Goal: Find specific page/section: Find specific page/section

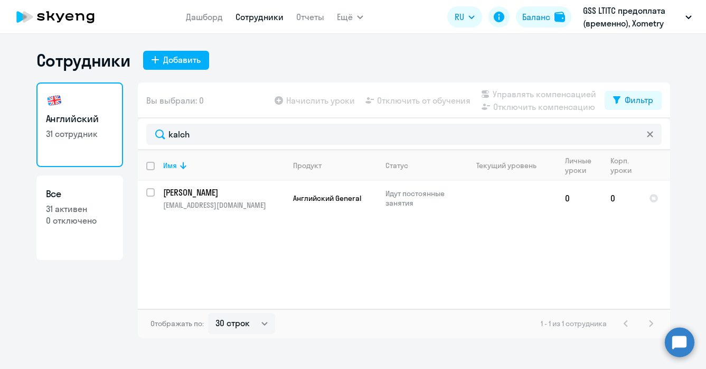
select select "30"
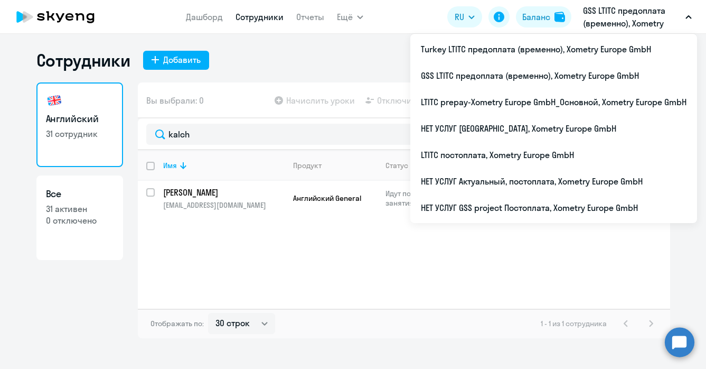
click at [641, 18] on p "GSS LTITC предоплата (временно), Xometry Europe GmbH" at bounding box center [632, 16] width 98 height 25
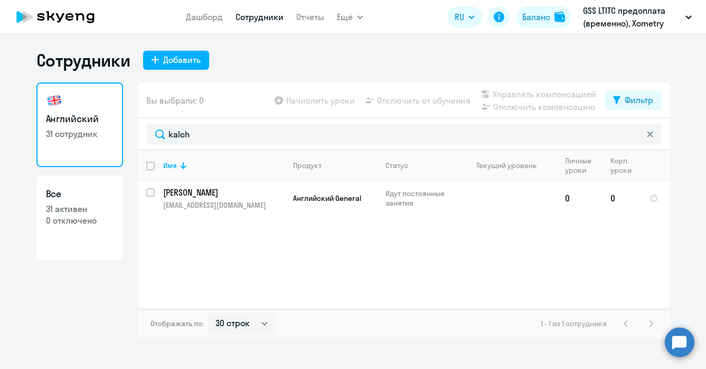
click at [641, 18] on p "GSS LTITC предоплата (временно), Xometry Europe GmbH" at bounding box center [632, 16] width 98 height 25
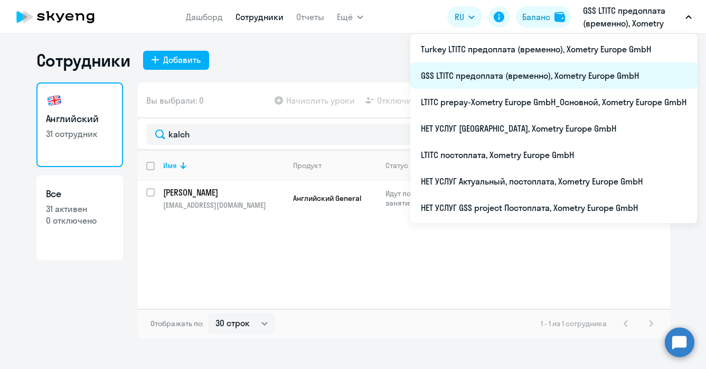
click at [467, 78] on li "GSS LTITC предоплата (временно), Xometry Europe GmbH" at bounding box center [554, 75] width 287 height 26
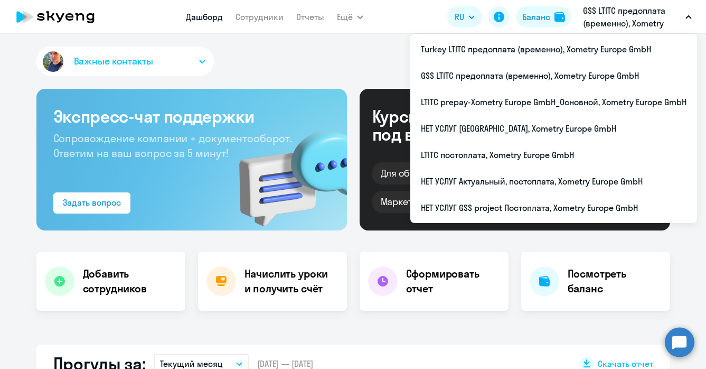
click at [639, 16] on p "GSS LTITC предоплата (временно), Xometry Europe GmbH" at bounding box center [632, 16] width 98 height 25
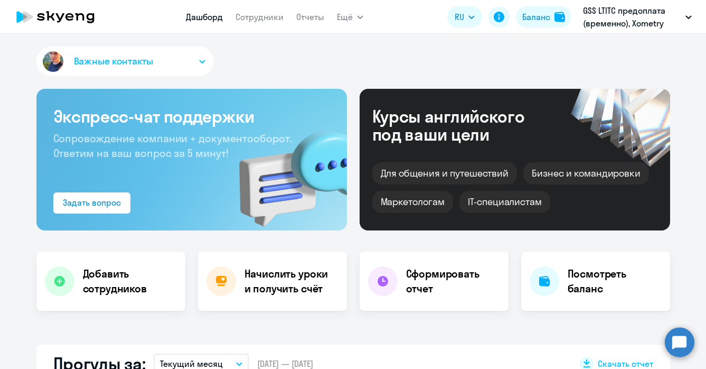
select select "30"
click at [618, 26] on p "GSS LTITC предоплата (временно), Xometry Europe GmbH" at bounding box center [632, 16] width 98 height 25
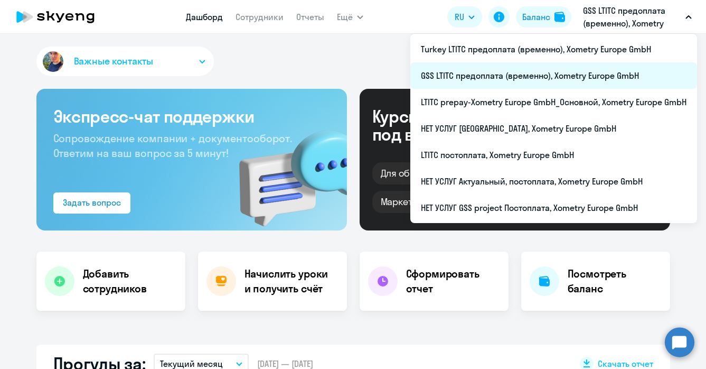
click at [504, 72] on li "GSS LTITC предоплата (временно), Xometry Europe GmbH" at bounding box center [554, 75] width 287 height 26
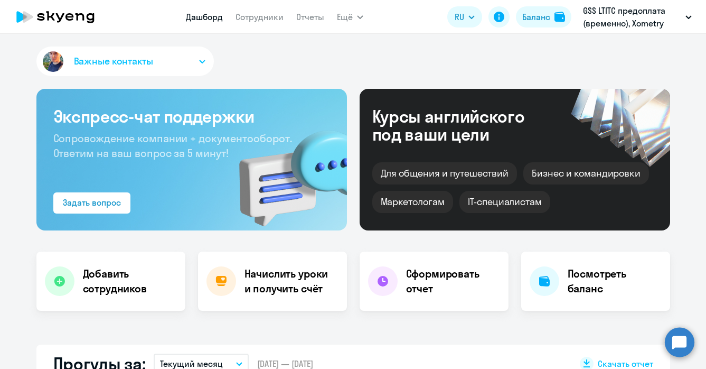
select select "30"
click at [262, 25] on nav "Дашборд Сотрудники Отчеты" at bounding box center [255, 16] width 138 height 21
click at [256, 18] on link "Сотрудники" at bounding box center [260, 17] width 48 height 11
select select "30"
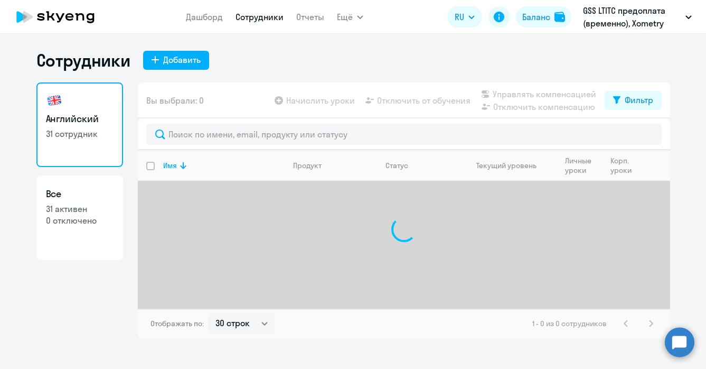
click at [81, 210] on p "31 активен" at bounding box center [80, 209] width 68 height 12
select select "30"
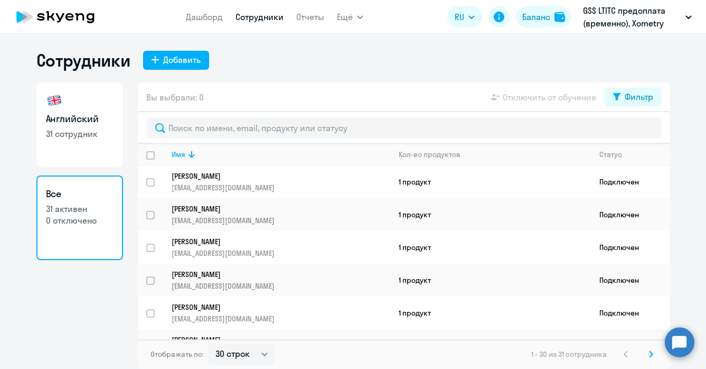
click at [79, 132] on p "31 сотрудник" at bounding box center [80, 134] width 68 height 12
select select "30"
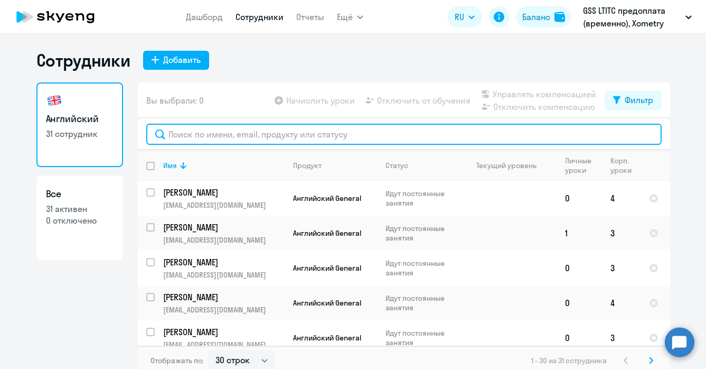
click at [264, 129] on input "text" at bounding box center [404, 134] width 516 height 21
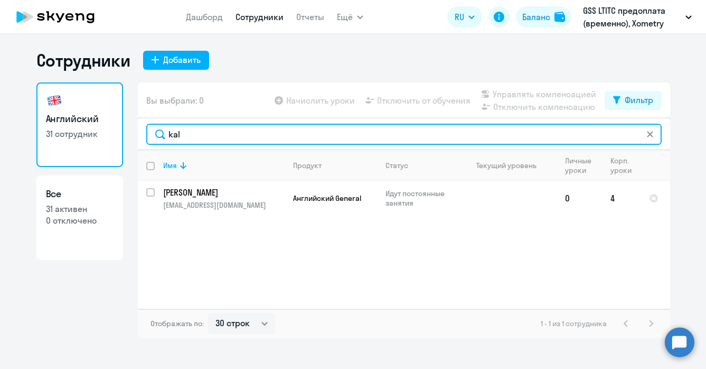
drag, startPoint x: 193, startPoint y: 133, endPoint x: 151, endPoint y: 133, distance: 42.8
click at [151, 133] on input "kal" at bounding box center [404, 134] width 516 height 21
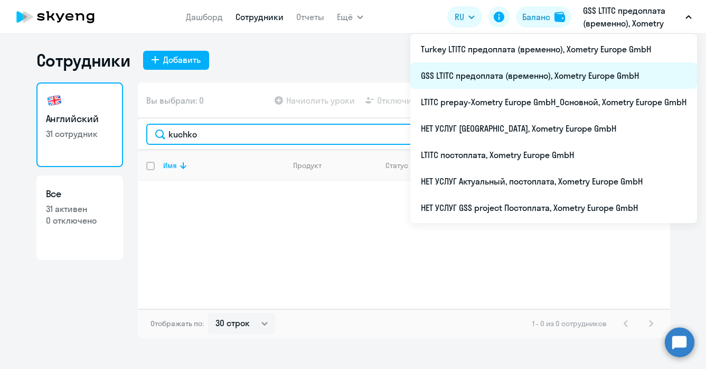
type input "kuchko"
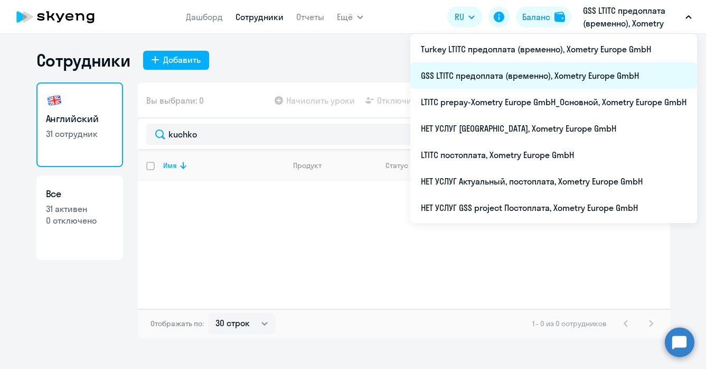
click at [543, 73] on li "GSS LTITC предоплата (временно), Xometry Europe GmbH" at bounding box center [554, 75] width 287 height 26
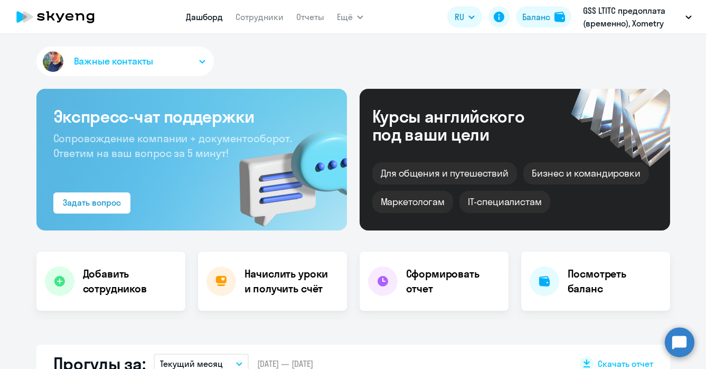
select select "30"
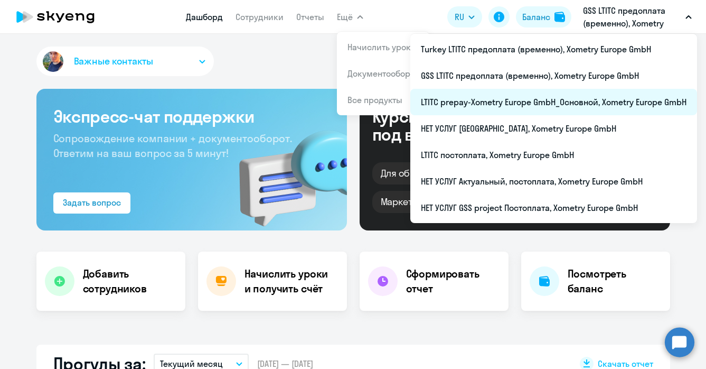
click at [508, 99] on li "LTITC prepay-Xometry Europe GmbH_Основной, Xometry Europe GmbH" at bounding box center [554, 102] width 287 height 26
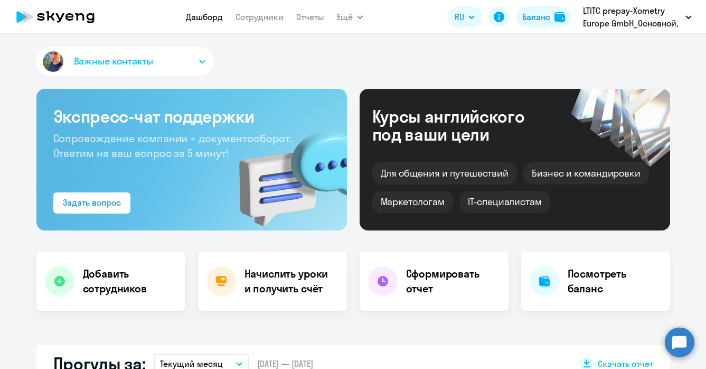
click at [259, 29] on app-header "Дашборд Сотрудники Отчеты Ещё Дашборд Сотрудники Отчеты Начислить уроки Докумен…" at bounding box center [353, 17] width 706 height 34
click at [257, 16] on link "Сотрудники" at bounding box center [260, 17] width 48 height 11
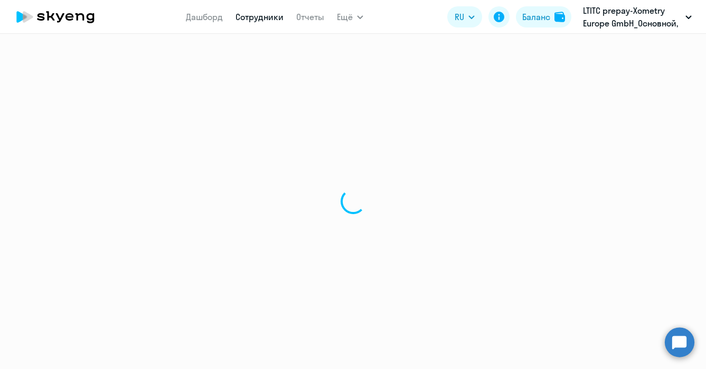
select select "30"
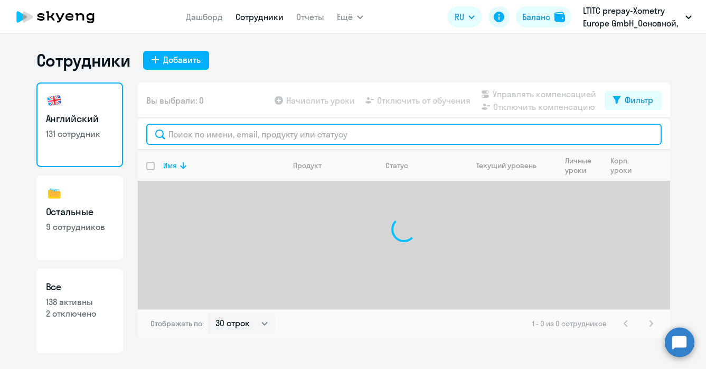
click at [222, 134] on input "text" at bounding box center [404, 134] width 516 height 21
type input "kuchko"
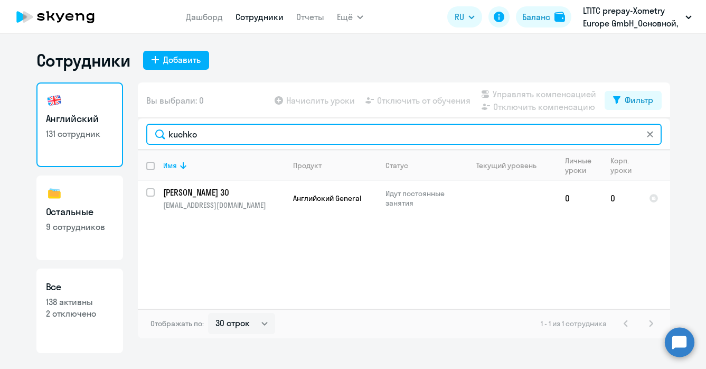
drag, startPoint x: 203, startPoint y: 134, endPoint x: 122, endPoint y: 133, distance: 81.4
click at [122, 133] on div "Английский 131 сотрудник Остальные 9 сотрудников Все 138 активны 2 отключено Вы…" at bounding box center [353, 217] width 634 height 271
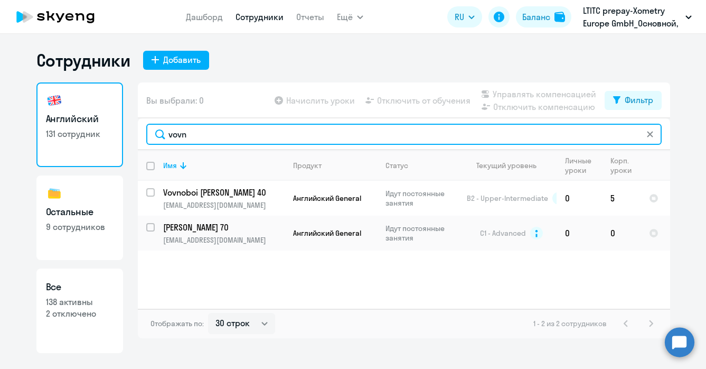
type input "vovn"
